Goal: Find specific page/section: Find specific page/section

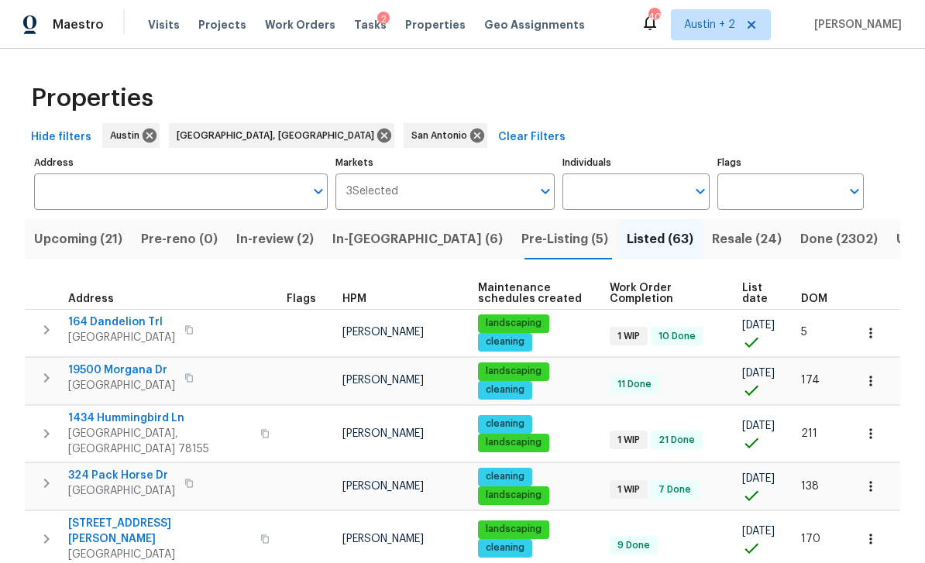
click at [219, 31] on span "Projects" at bounding box center [222, 24] width 48 height 15
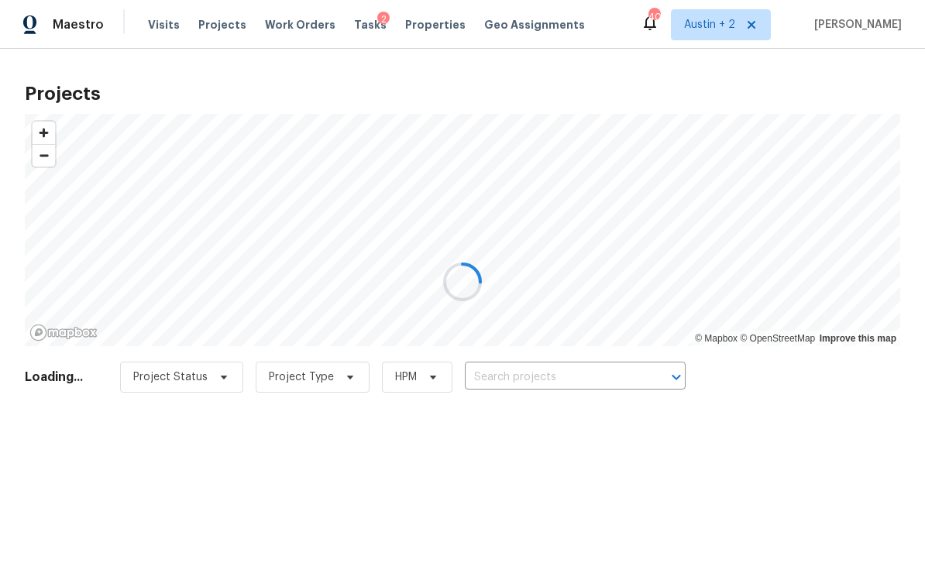
click at [587, 370] on div at bounding box center [462, 281] width 925 height 563
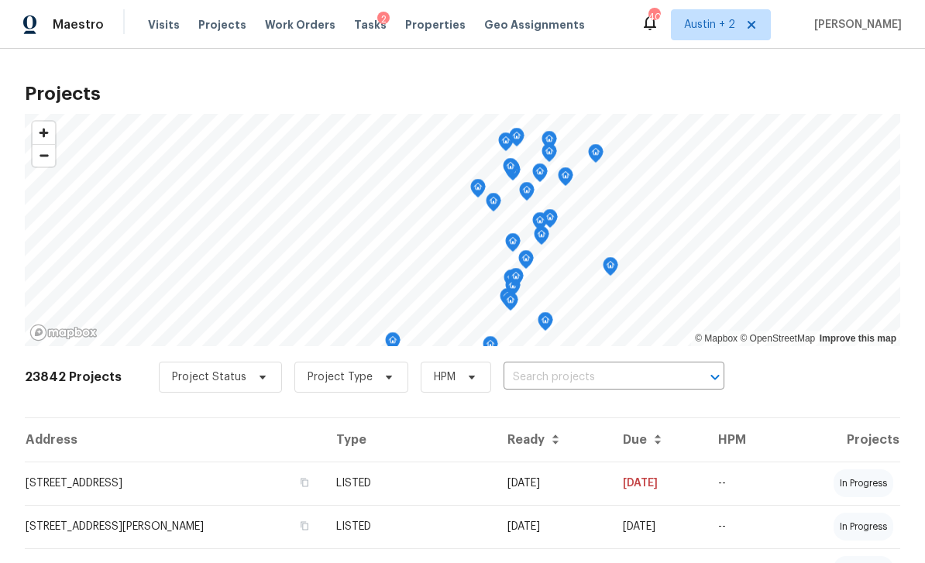
click at [536, 374] on input "text" at bounding box center [592, 378] width 177 height 24
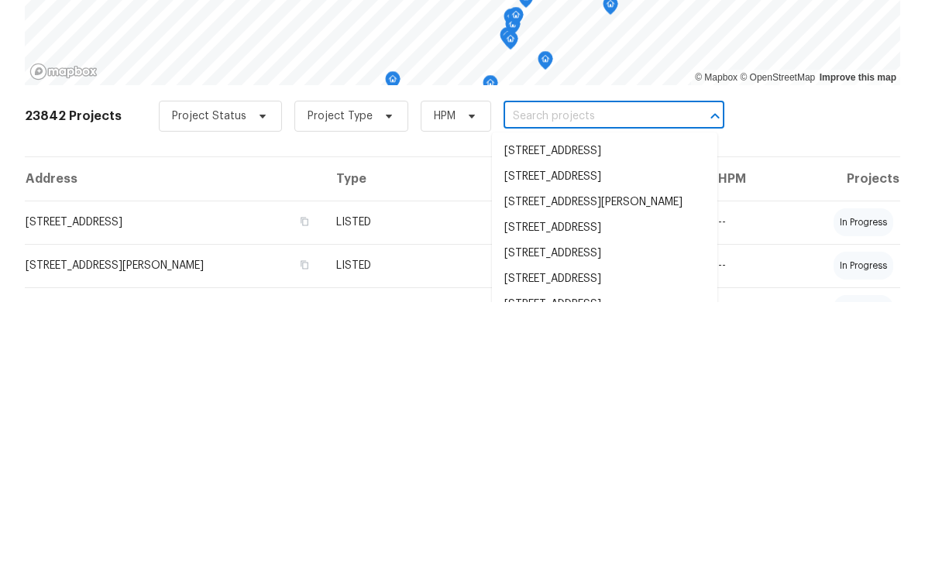
click at [536, 366] on input "text" at bounding box center [592, 378] width 177 height 24
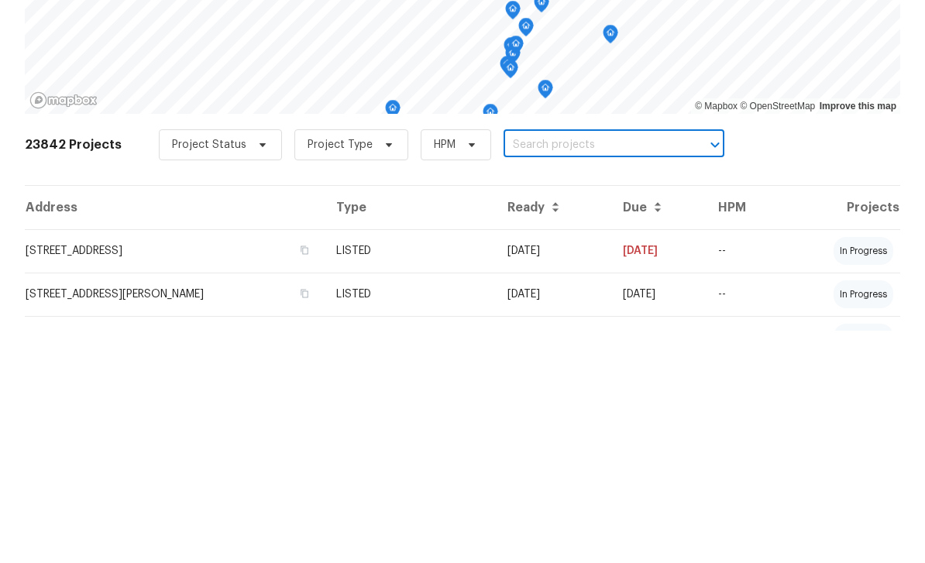
click at [511, 366] on input "text" at bounding box center [592, 378] width 177 height 24
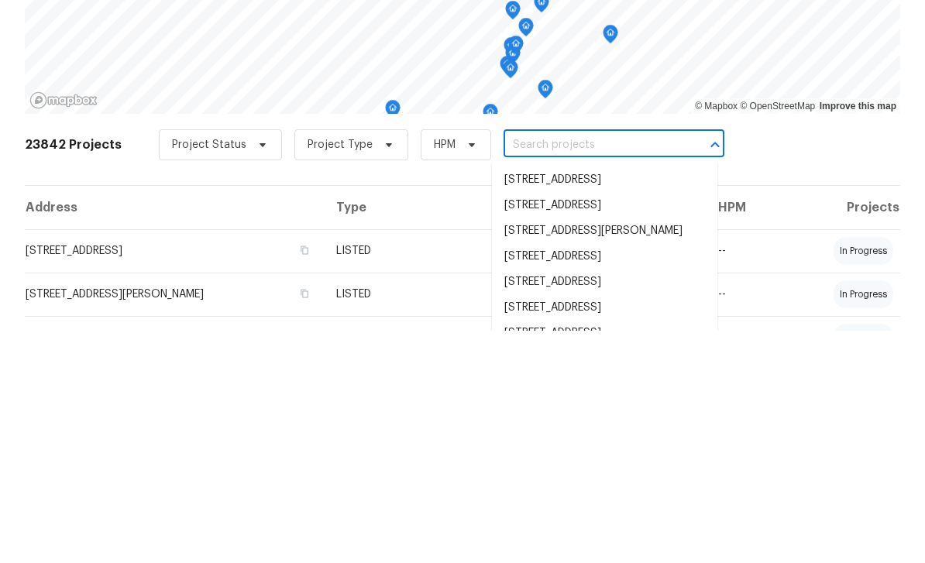
paste input "14622 Snip, San Antonio, TX 78248"
type input "14622 Snip, San Antonio, TX 78248"
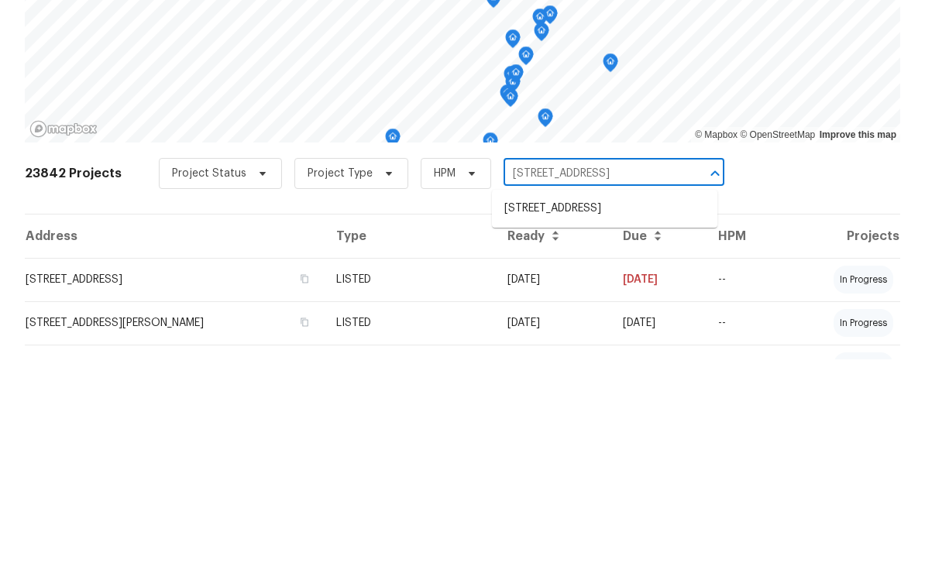
click at [598, 400] on li "14622 Snip, San Antonio, TX 78248" at bounding box center [605, 413] width 226 height 26
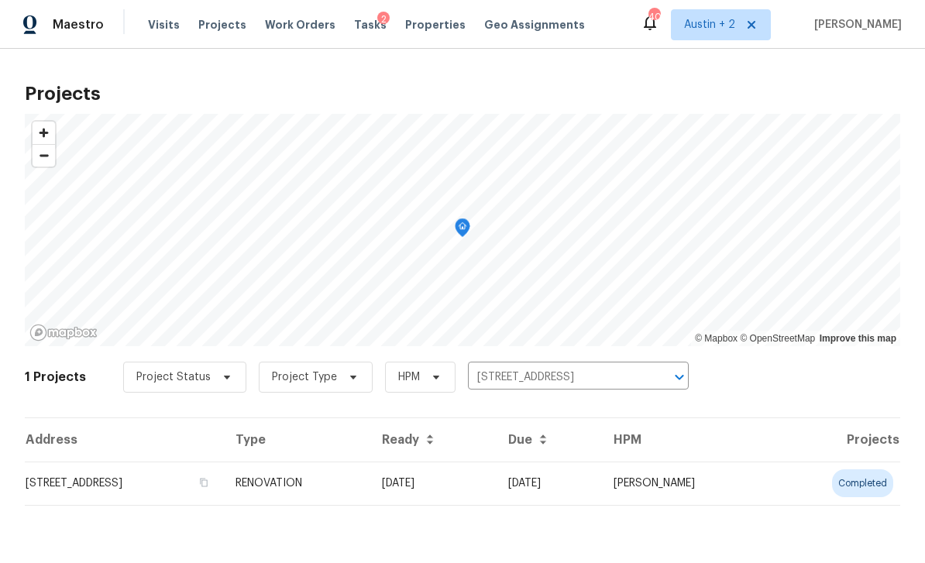
click at [151, 491] on td "14622 Snip, San Antonio, TX 78248" at bounding box center [124, 483] width 198 height 43
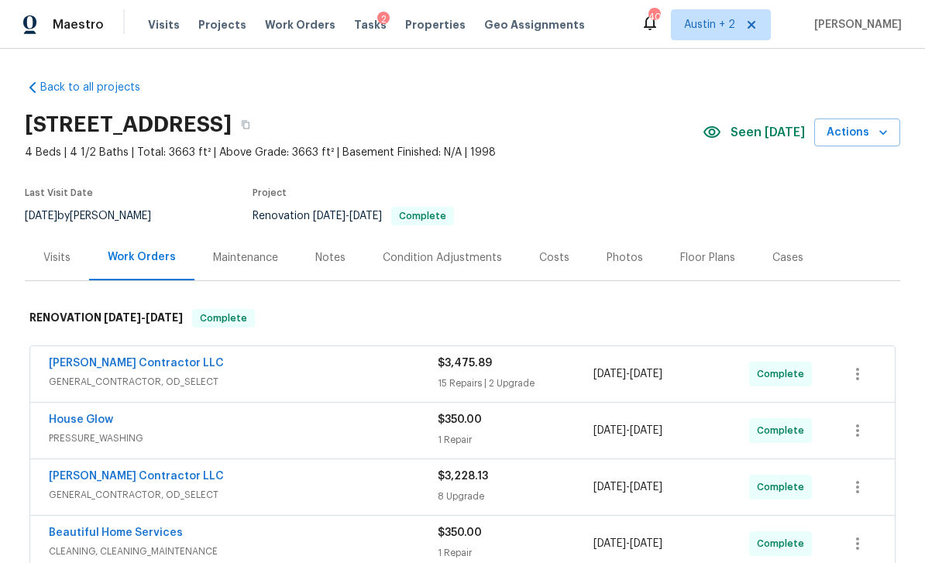
click at [623, 257] on div "Photos" at bounding box center [625, 257] width 36 height 15
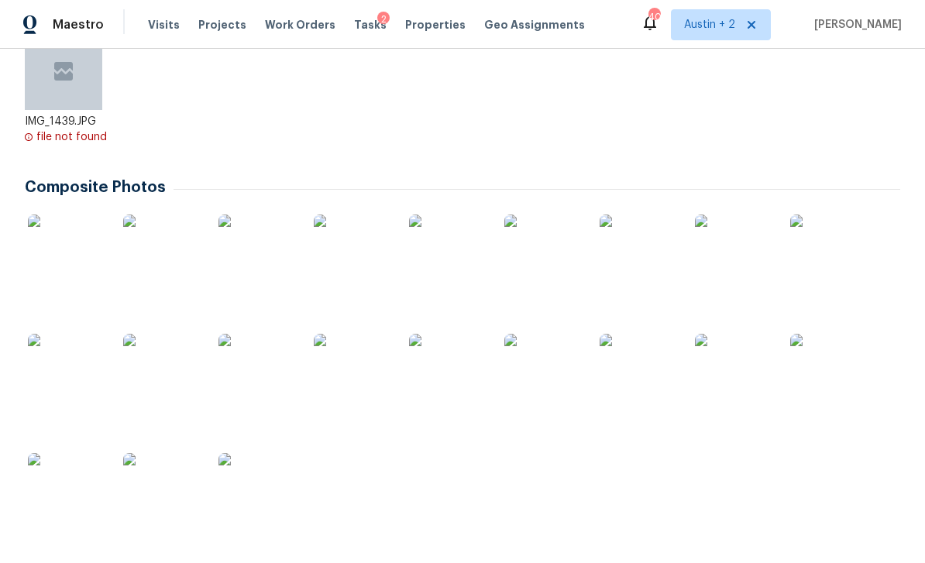
scroll to position [331, 0]
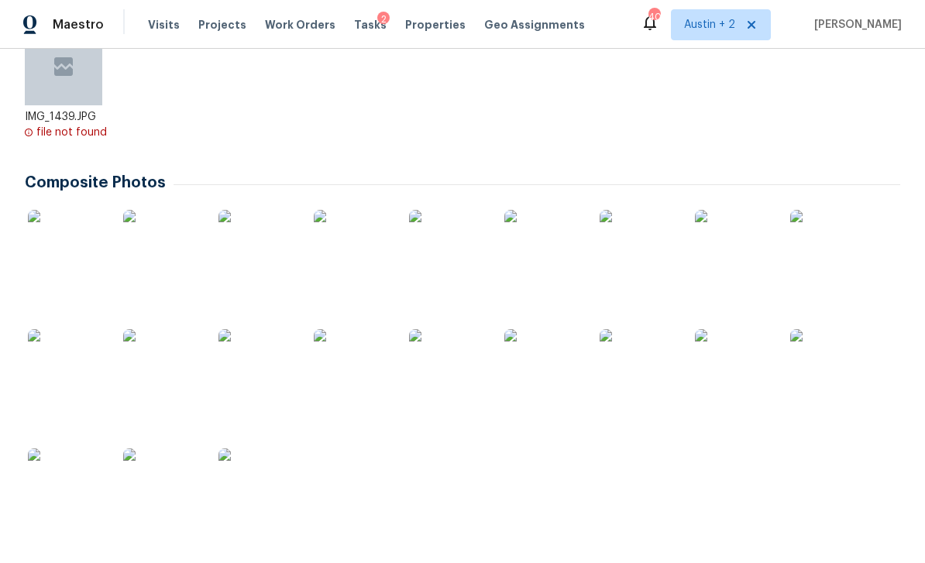
click at [64, 249] on img at bounding box center [66, 248] width 77 height 77
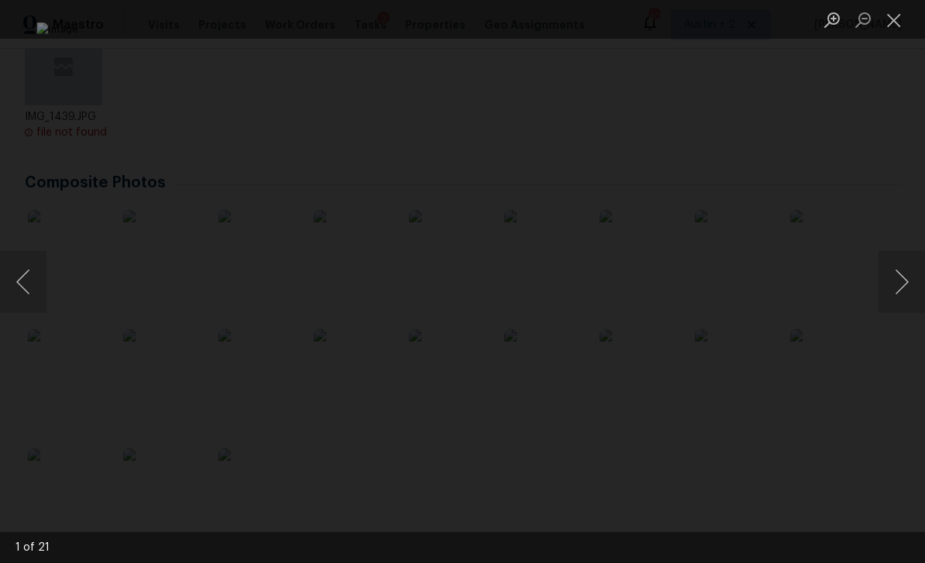
click at [903, 293] on button "Next image" at bounding box center [902, 282] width 46 height 62
click at [904, 288] on button "Next image" at bounding box center [902, 282] width 46 height 62
click at [900, 286] on button "Next image" at bounding box center [902, 282] width 46 height 62
click at [898, 284] on button "Next image" at bounding box center [902, 282] width 46 height 62
click at [898, 286] on button "Next image" at bounding box center [902, 282] width 46 height 62
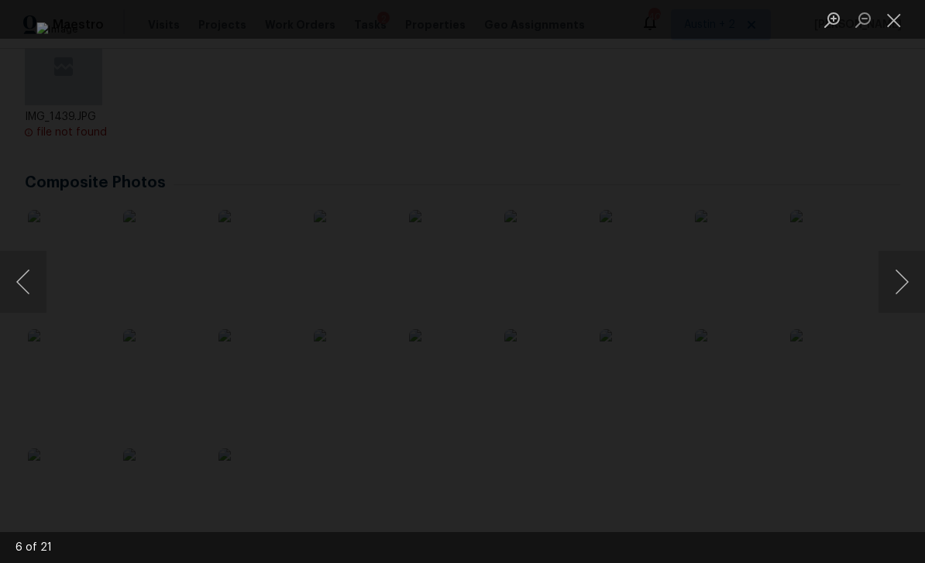
click at [900, 285] on button "Next image" at bounding box center [902, 282] width 46 height 62
click at [897, 285] on button "Next image" at bounding box center [902, 282] width 46 height 62
click at [897, 288] on button "Next image" at bounding box center [902, 282] width 46 height 62
click at [897, 289] on button "Next image" at bounding box center [902, 282] width 46 height 62
click at [901, 291] on button "Next image" at bounding box center [902, 282] width 46 height 62
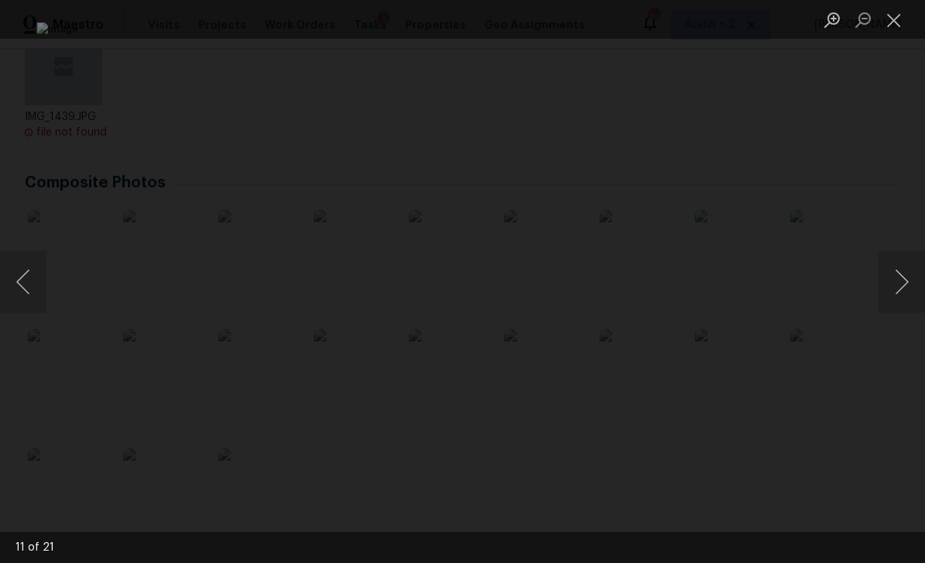
click at [899, 288] on button "Next image" at bounding box center [902, 282] width 46 height 62
click at [900, 290] on button "Next image" at bounding box center [902, 282] width 46 height 62
click at [900, 292] on button "Next image" at bounding box center [902, 282] width 46 height 62
click at [898, 291] on button "Next image" at bounding box center [902, 282] width 46 height 62
click at [897, 291] on button "Next image" at bounding box center [902, 282] width 46 height 62
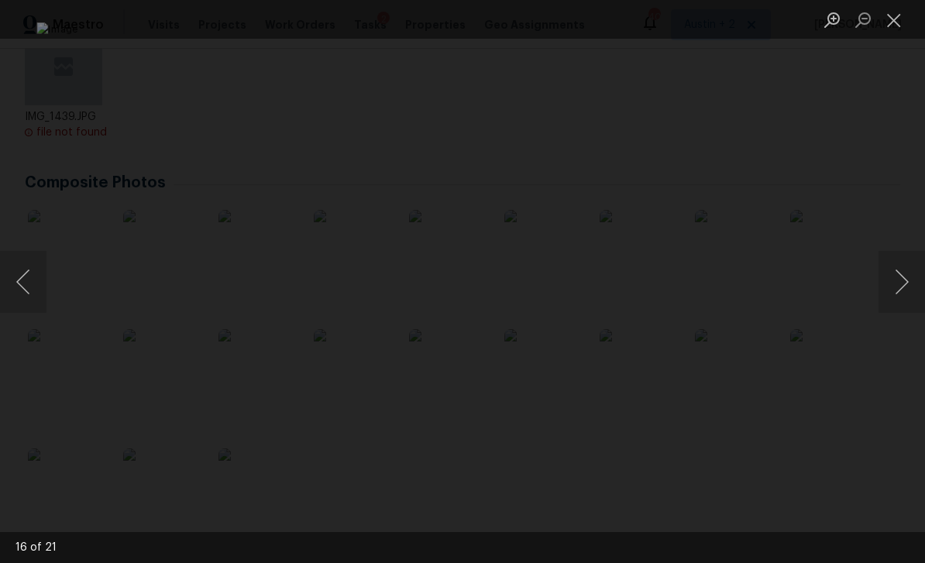
click at [897, 291] on button "Next image" at bounding box center [902, 282] width 46 height 62
click at [897, 290] on button "Next image" at bounding box center [902, 282] width 46 height 62
click at [897, 289] on button "Next image" at bounding box center [902, 282] width 46 height 62
click at [899, 284] on button "Next image" at bounding box center [902, 282] width 46 height 62
click at [898, 286] on button "Next image" at bounding box center [902, 282] width 46 height 62
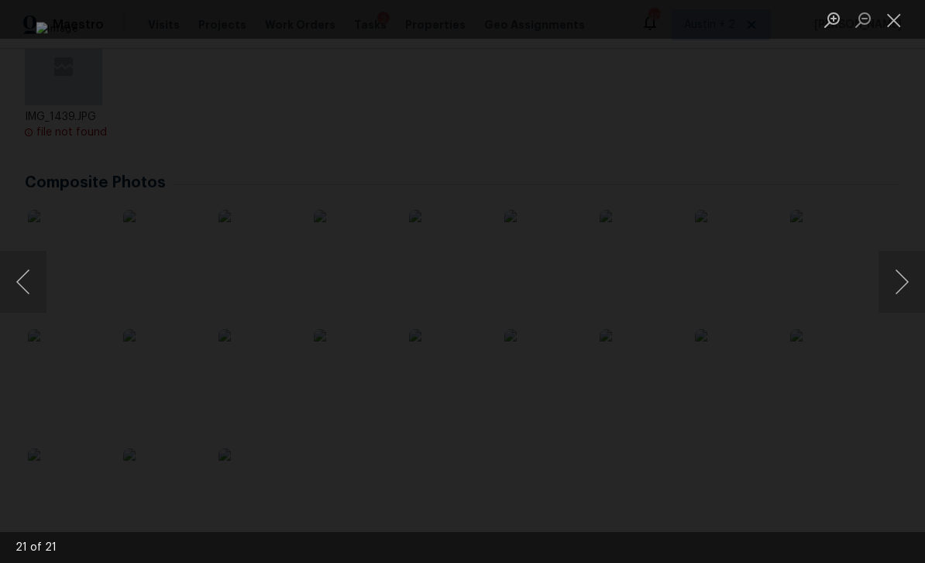
click at [900, 287] on button "Next image" at bounding box center [902, 282] width 46 height 62
click at [899, 285] on button "Next image" at bounding box center [902, 282] width 46 height 62
click at [897, 284] on button "Next image" at bounding box center [902, 282] width 46 height 62
click at [901, 284] on button "Next image" at bounding box center [902, 282] width 46 height 62
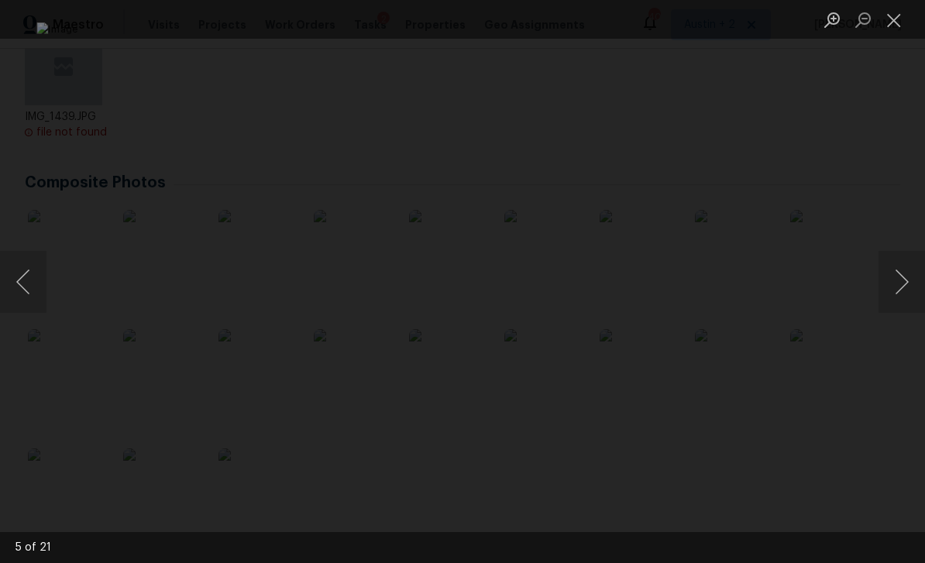
click at [899, 284] on button "Next image" at bounding box center [902, 282] width 46 height 62
click at [900, 284] on button "Next image" at bounding box center [902, 282] width 46 height 62
click at [891, 292] on button "Next image" at bounding box center [902, 282] width 46 height 62
click at [897, 293] on button "Next image" at bounding box center [902, 282] width 46 height 62
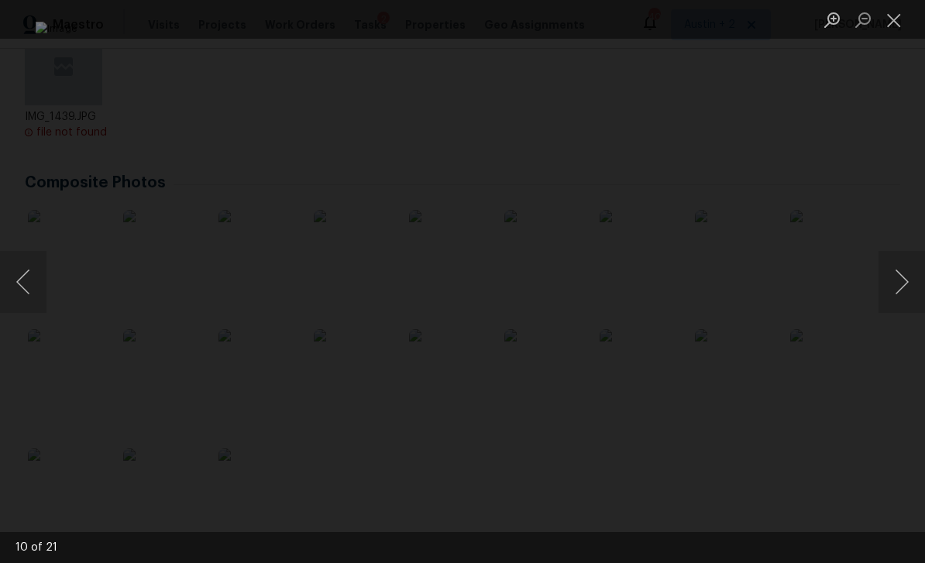
click at [895, 293] on button "Next image" at bounding box center [902, 282] width 46 height 62
click at [896, 292] on button "Next image" at bounding box center [902, 282] width 46 height 62
click at [897, 291] on button "Next image" at bounding box center [902, 282] width 46 height 62
click at [896, 292] on button "Next image" at bounding box center [902, 282] width 46 height 62
click at [894, 291] on button "Next image" at bounding box center [902, 282] width 46 height 62
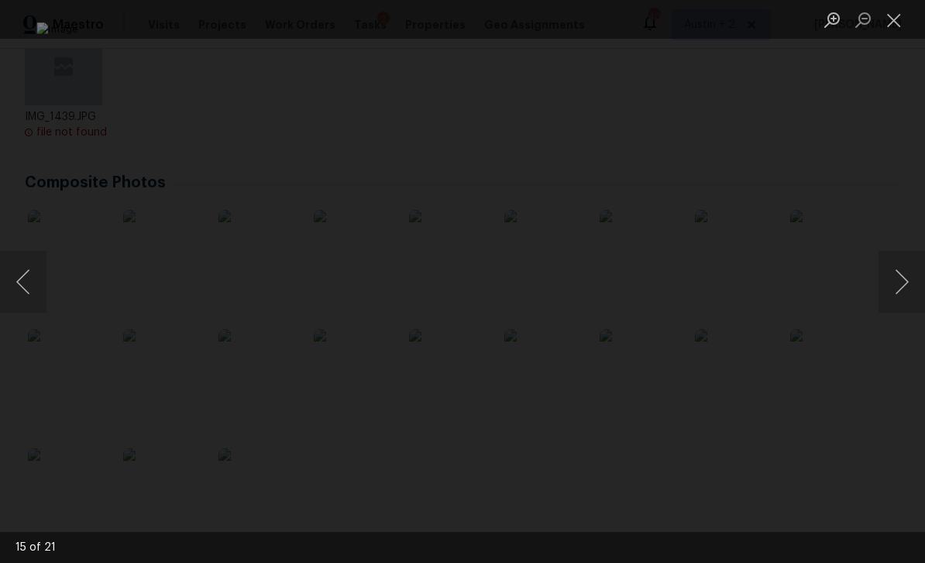
click at [895, 293] on button "Next image" at bounding box center [902, 282] width 46 height 62
click at [898, 292] on button "Next image" at bounding box center [902, 282] width 46 height 62
click at [900, 291] on button "Next image" at bounding box center [902, 282] width 46 height 62
click at [901, 286] on button "Next image" at bounding box center [902, 282] width 46 height 62
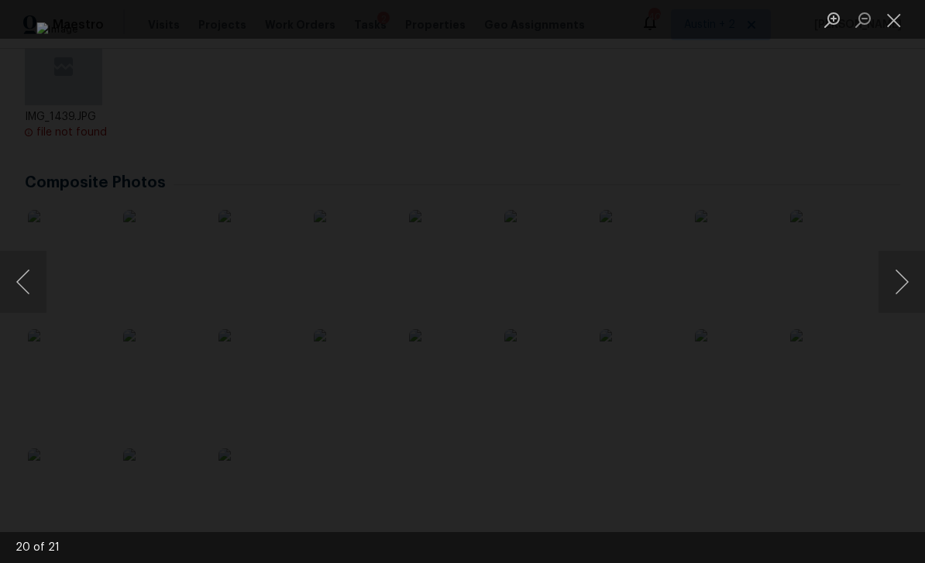
click at [900, 287] on button "Next image" at bounding box center [902, 282] width 46 height 62
click at [901, 284] on button "Next image" at bounding box center [902, 282] width 46 height 62
click at [902, 280] on button "Next image" at bounding box center [902, 282] width 46 height 62
click at [902, 281] on button "Next image" at bounding box center [902, 282] width 46 height 62
click at [902, 283] on button "Next image" at bounding box center [902, 282] width 46 height 62
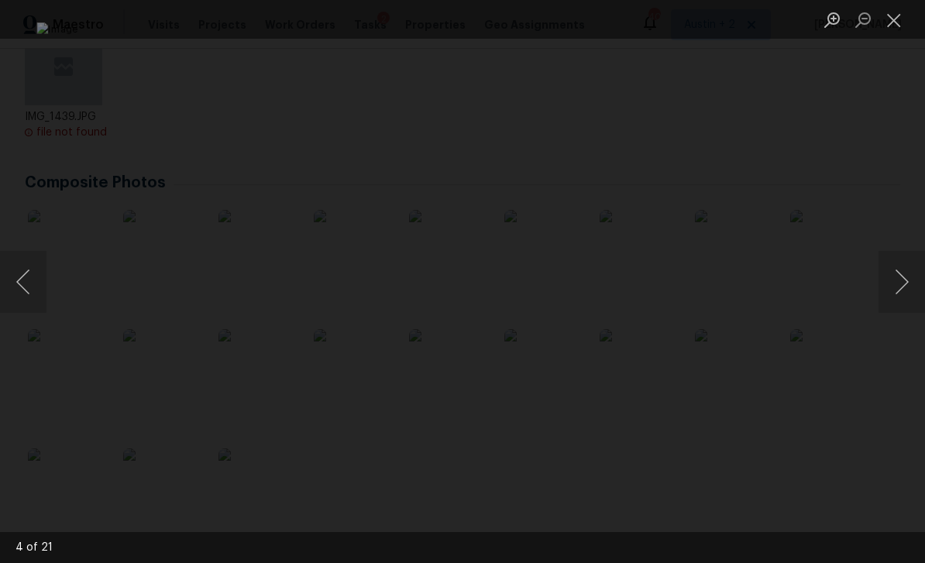
click at [903, 284] on button "Next image" at bounding box center [902, 282] width 46 height 62
click at [900, 281] on button "Next image" at bounding box center [902, 282] width 46 height 62
click at [902, 280] on button "Next image" at bounding box center [902, 282] width 46 height 62
click at [901, 281] on button "Next image" at bounding box center [902, 282] width 46 height 62
click at [899, 284] on button "Next image" at bounding box center [902, 282] width 46 height 62
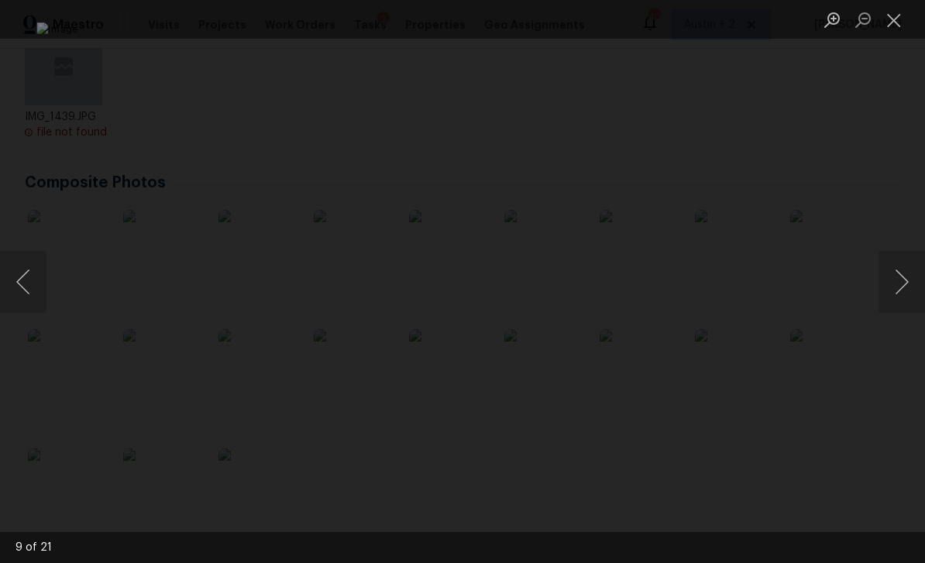
click at [899, 284] on button "Next image" at bounding box center [902, 282] width 46 height 62
click at [900, 282] on button "Next image" at bounding box center [902, 282] width 46 height 62
click at [904, 281] on button "Next image" at bounding box center [902, 282] width 46 height 62
click at [907, 278] on button "Next image" at bounding box center [902, 282] width 46 height 62
click at [907, 286] on button "Next image" at bounding box center [902, 282] width 46 height 62
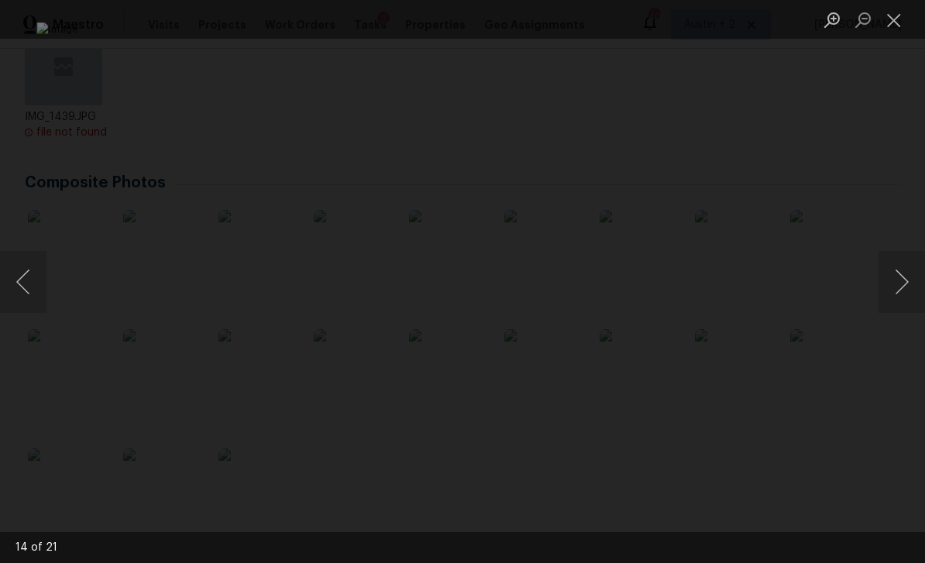
click at [908, 284] on button "Next image" at bounding box center [902, 282] width 46 height 62
click at [909, 284] on button "Next image" at bounding box center [902, 282] width 46 height 62
click at [918, 281] on button "Next image" at bounding box center [902, 282] width 46 height 62
click at [41, 281] on button "Previous image" at bounding box center [23, 282] width 46 height 62
click at [917, 288] on button "Next image" at bounding box center [902, 282] width 46 height 62
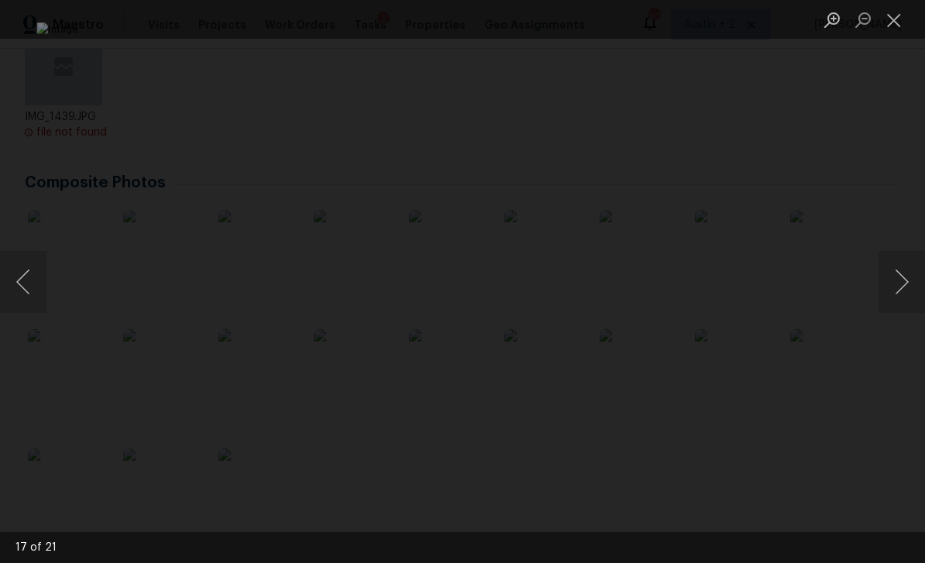
click at [900, 281] on button "Next image" at bounding box center [902, 282] width 46 height 62
click at [899, 278] on button "Next image" at bounding box center [902, 282] width 46 height 62
click at [904, 280] on button "Next image" at bounding box center [902, 282] width 46 height 62
click at [914, 277] on button "Next image" at bounding box center [902, 282] width 46 height 62
click at [907, 281] on button "Next image" at bounding box center [902, 282] width 46 height 62
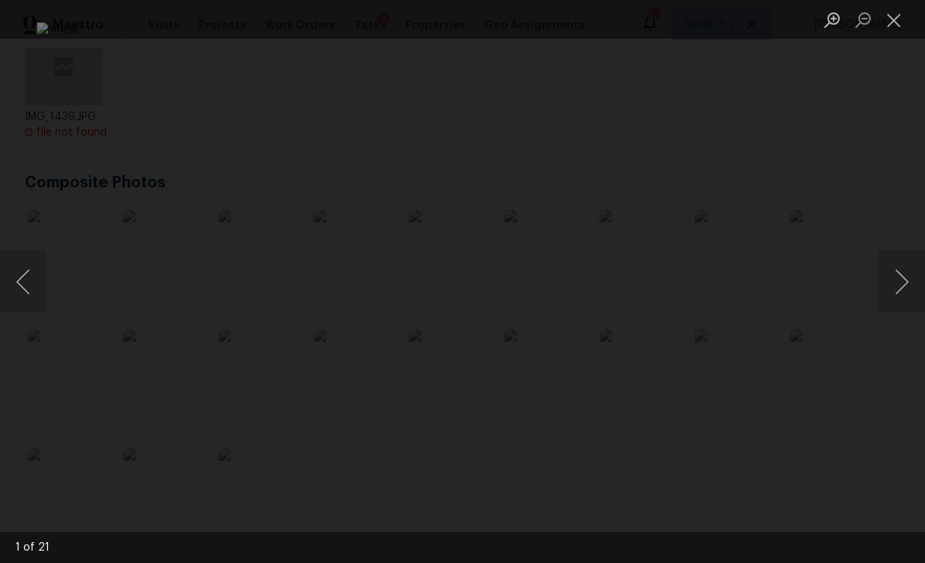
click at [911, 283] on button "Next image" at bounding box center [902, 282] width 46 height 62
click at [913, 282] on button "Next image" at bounding box center [902, 282] width 46 height 62
click at [909, 286] on button "Next image" at bounding box center [902, 282] width 46 height 62
click at [906, 288] on button "Next image" at bounding box center [902, 282] width 46 height 62
click at [903, 277] on button "Next image" at bounding box center [902, 282] width 46 height 62
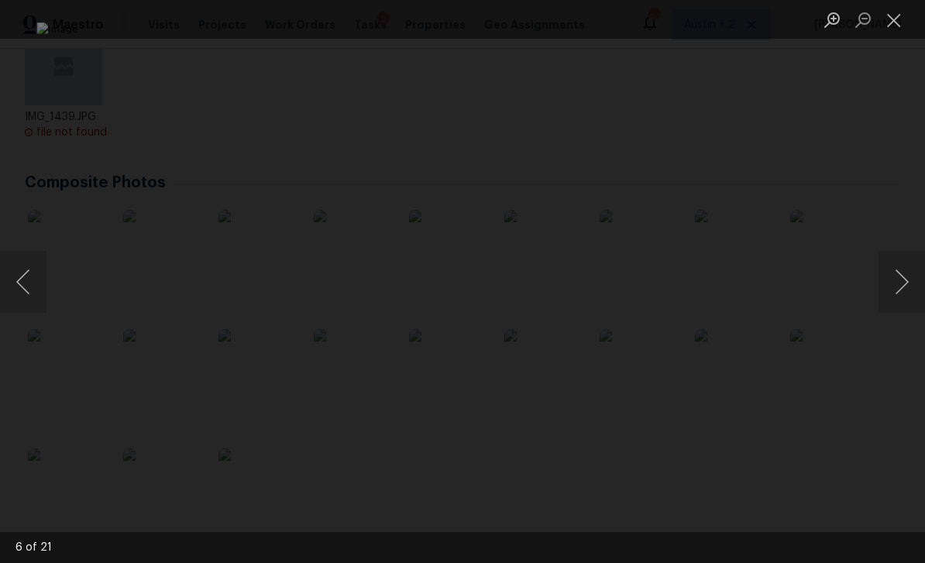
click at [889, 293] on button "Next image" at bounding box center [902, 282] width 46 height 62
click at [894, 281] on button "Next image" at bounding box center [902, 282] width 46 height 62
click at [906, 291] on button "Next image" at bounding box center [902, 282] width 46 height 62
click at [900, 289] on button "Next image" at bounding box center [902, 282] width 46 height 62
click at [35, 279] on button "Previous image" at bounding box center [23, 282] width 46 height 62
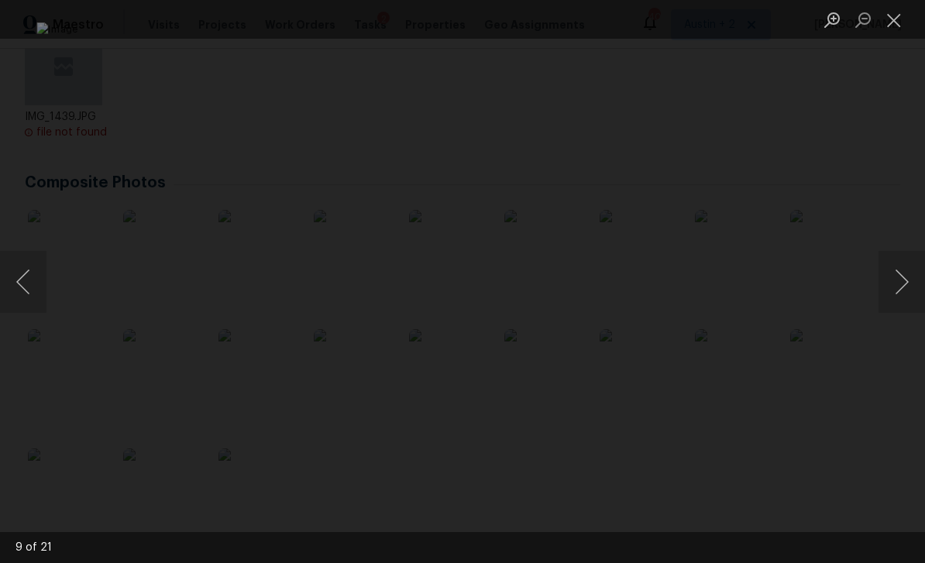
click at [901, 286] on button "Next image" at bounding box center [902, 282] width 46 height 62
click at [903, 278] on button "Next image" at bounding box center [902, 282] width 46 height 62
click at [905, 285] on button "Next image" at bounding box center [902, 282] width 46 height 62
click at [906, 280] on button "Next image" at bounding box center [902, 282] width 46 height 62
click at [905, 281] on button "Next image" at bounding box center [902, 282] width 46 height 62
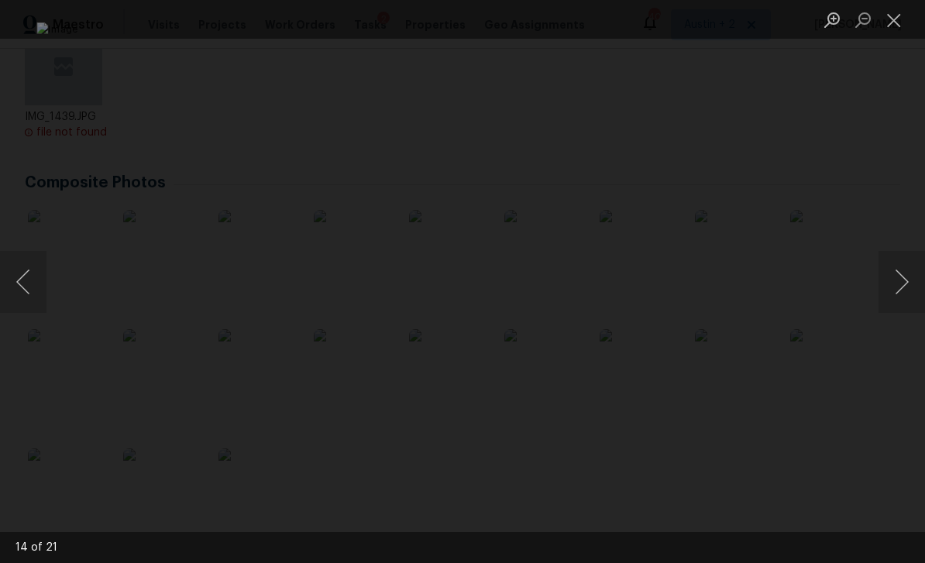
click at [904, 281] on button "Next image" at bounding box center [902, 282] width 46 height 62
click at [906, 275] on button "Next image" at bounding box center [902, 282] width 46 height 62
click at [759, 440] on img "Lightbox" at bounding box center [462, 281] width 852 height 518
click at [915, 275] on button "Next image" at bounding box center [902, 282] width 46 height 62
click at [918, 274] on button "Next image" at bounding box center [902, 282] width 46 height 62
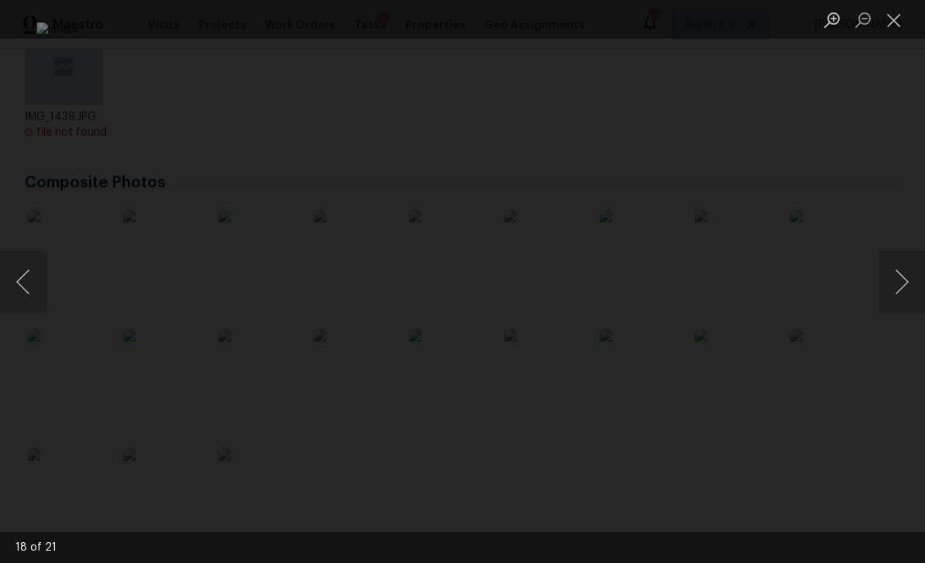
click at [919, 274] on button "Next image" at bounding box center [902, 282] width 46 height 62
click at [918, 274] on button "Next image" at bounding box center [902, 282] width 46 height 62
click at [916, 273] on button "Next image" at bounding box center [902, 282] width 46 height 62
click at [914, 276] on button "Next image" at bounding box center [902, 282] width 46 height 62
click at [914, 273] on button "Next image" at bounding box center [902, 282] width 46 height 62
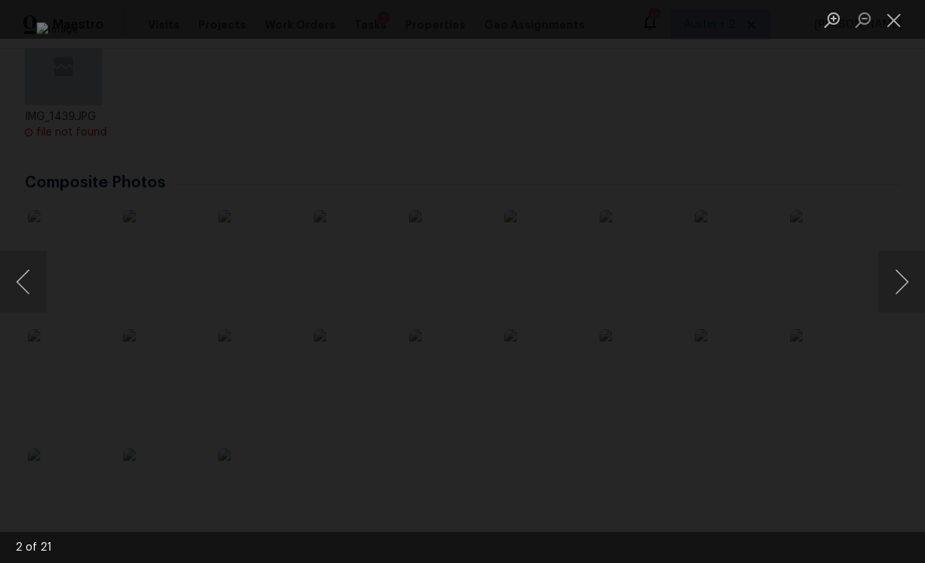
click at [914, 274] on button "Next image" at bounding box center [902, 282] width 46 height 62
click at [910, 273] on button "Next image" at bounding box center [902, 282] width 46 height 62
click at [915, 271] on button "Next image" at bounding box center [902, 282] width 46 height 62
click at [896, 24] on button "Close lightbox" at bounding box center [894, 19] width 31 height 27
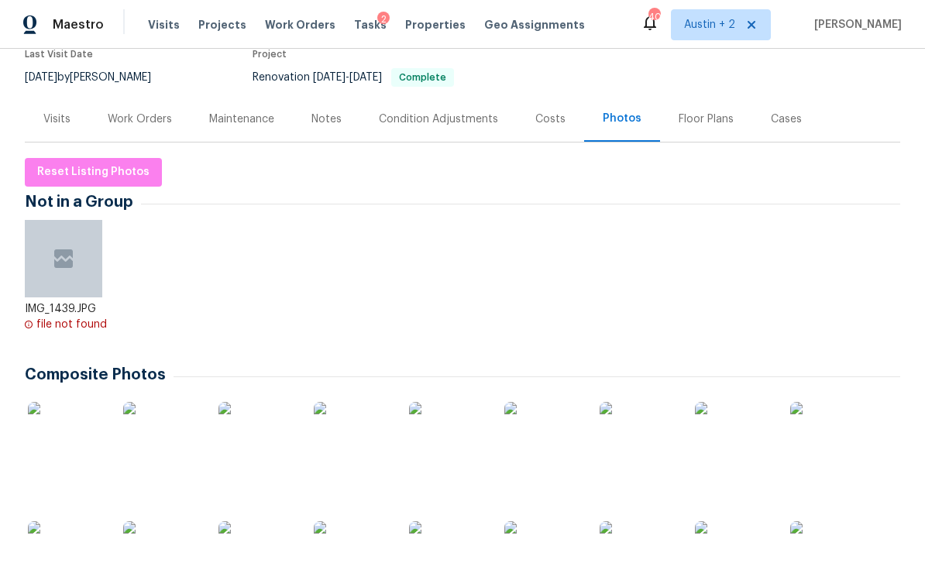
scroll to position [78, 0]
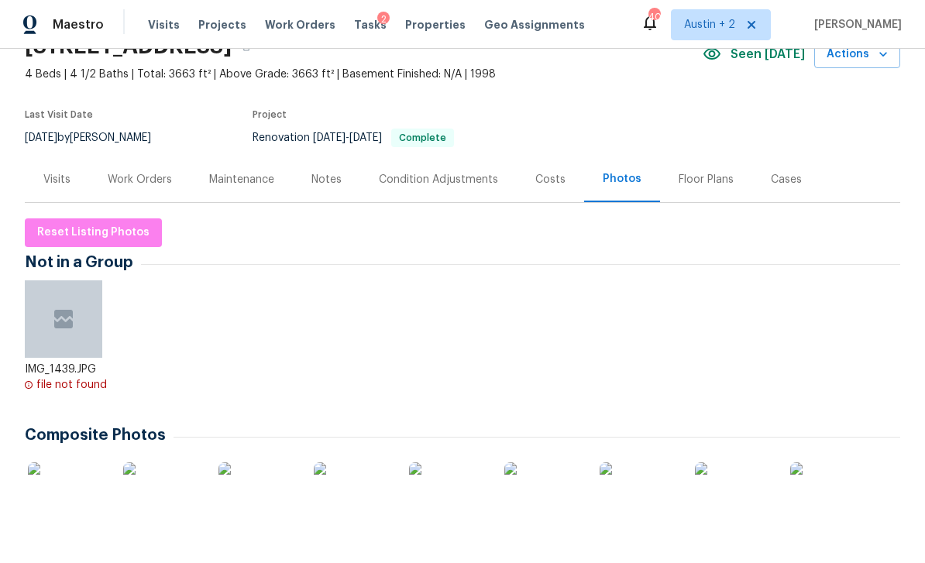
click at [46, 170] on div "Visits" at bounding box center [57, 180] width 64 height 46
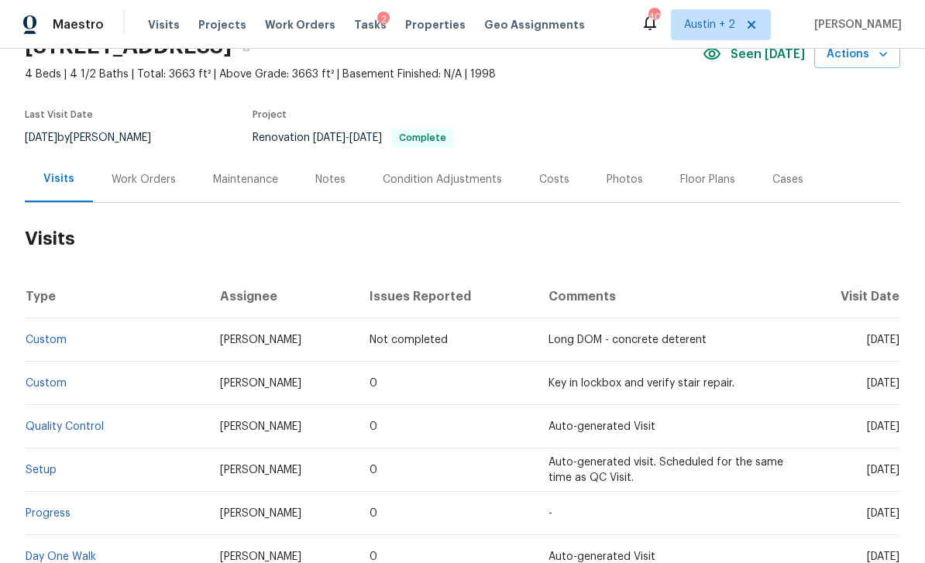
click at [567, 186] on div "Costs" at bounding box center [554, 180] width 67 height 46
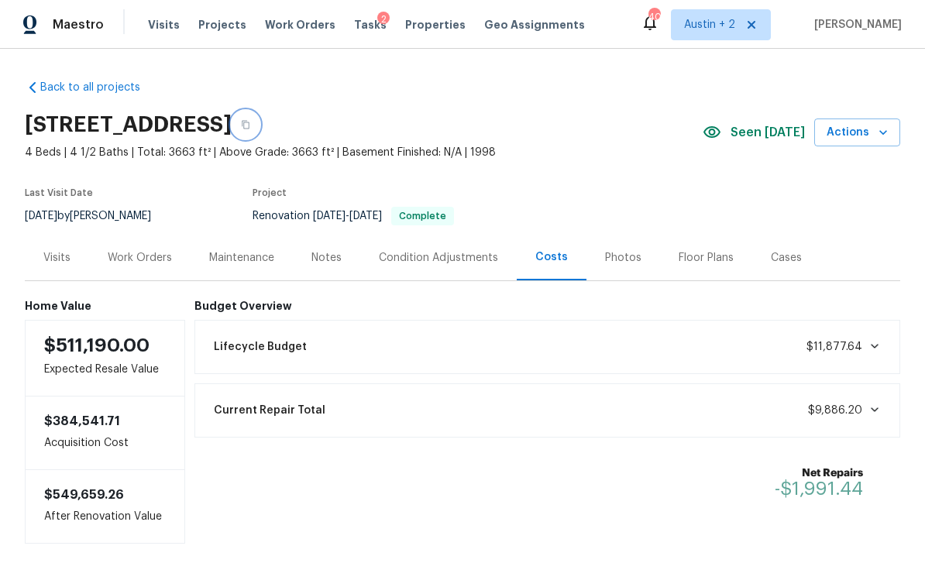
click at [260, 111] on button "button" at bounding box center [246, 125] width 28 height 28
